Goal: Task Accomplishment & Management: Manage account settings

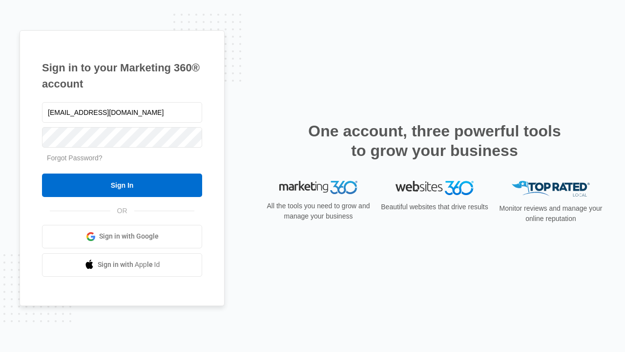
type input "[EMAIL_ADDRESS][DOMAIN_NAME]"
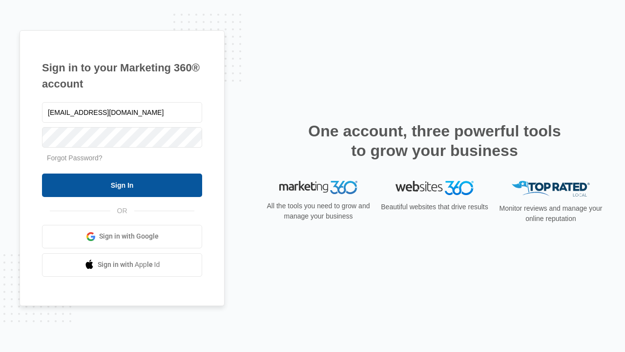
click at [122, 185] on input "Sign In" at bounding box center [122, 184] width 160 height 23
